Goal: Task Accomplishment & Management: Use online tool/utility

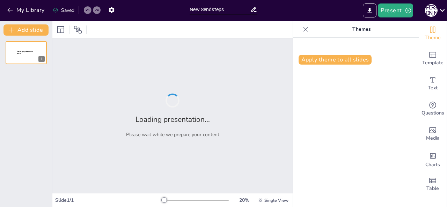
type input "New Sendsteps"
type input "Exploring Emotions: A Fun English Lesson for 1st Graders"
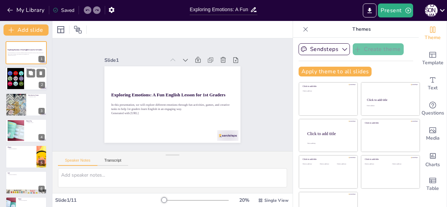
click at [8, 75] on div at bounding box center [15, 78] width 28 height 21
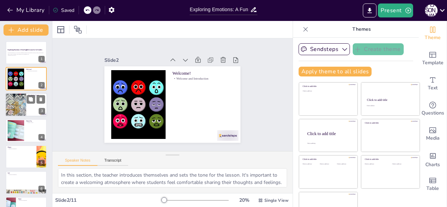
click at [16, 104] on div at bounding box center [15, 105] width 21 height 28
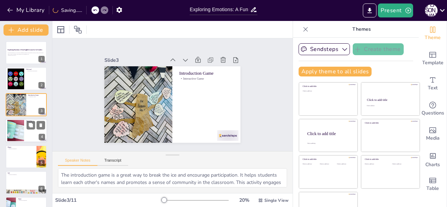
click at [20, 130] on div at bounding box center [15, 130] width 21 height 21
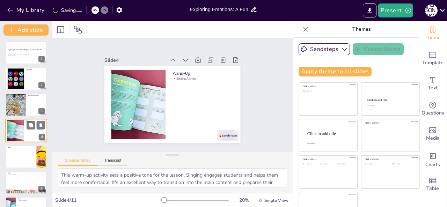
scroll to position [9, 0]
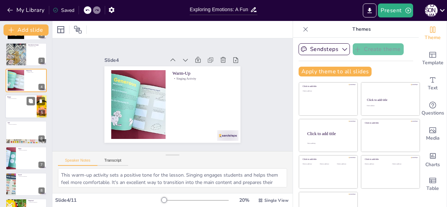
click at [18, 105] on div at bounding box center [26, 107] width 42 height 24
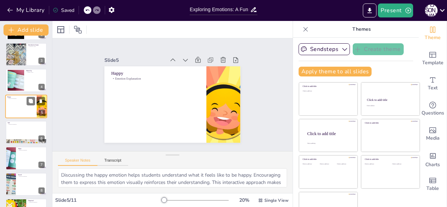
scroll to position [35, 0]
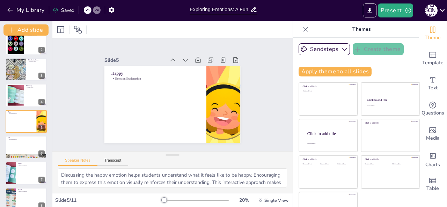
click at [23, 135] on div "Exploring Emotions: A Fun English Lesson for 1st Graders In this presentation, …" at bounding box center [26, 147] width 52 height 283
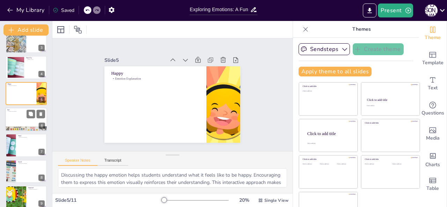
click at [20, 123] on div at bounding box center [26, 120] width 42 height 24
type textarea "Teaching about sadness allows students to recognize and express this common emo…"
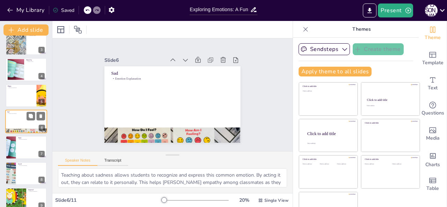
scroll to position [122, 0]
